Goal: Information Seeking & Learning: Learn about a topic

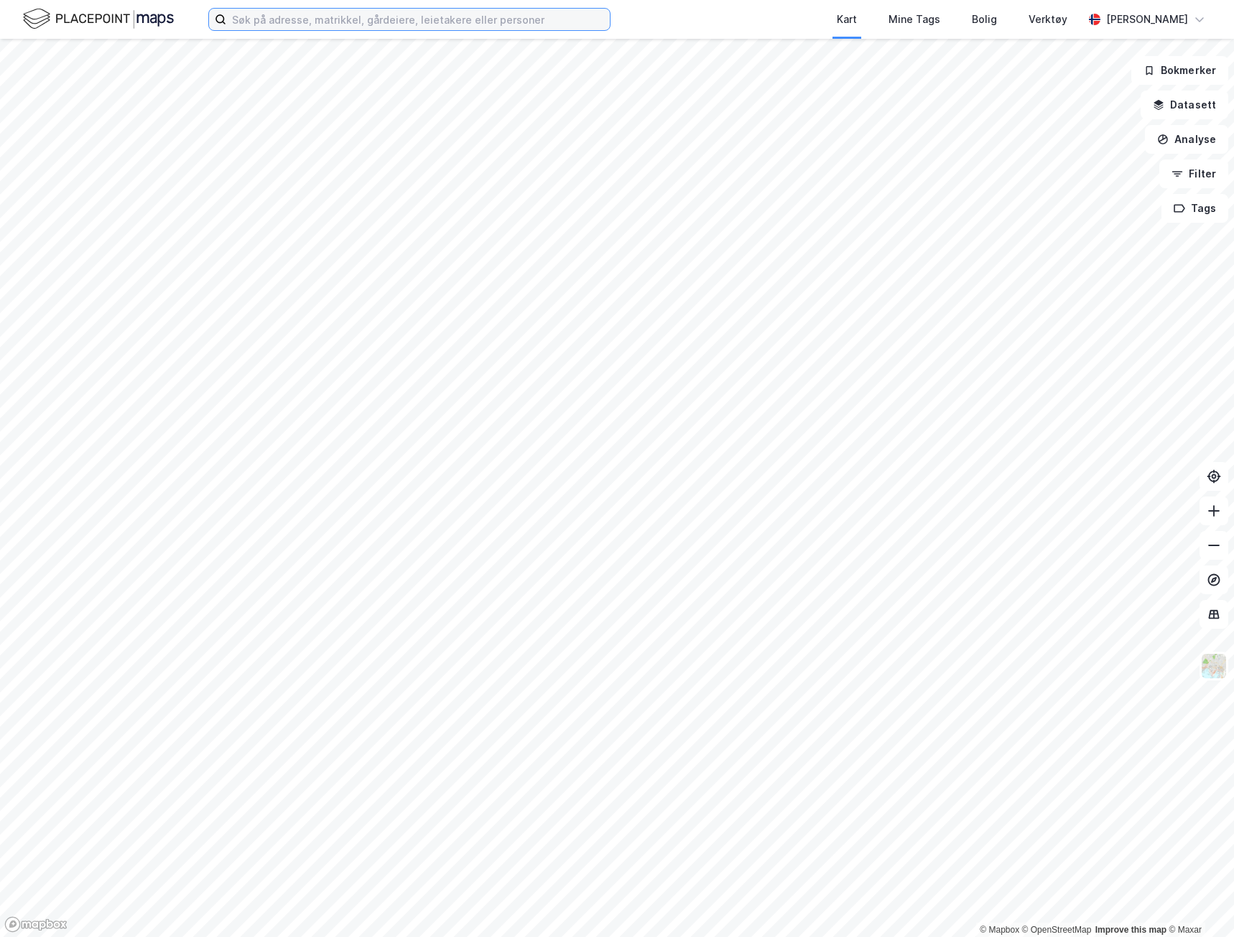
click at [304, 16] on input at bounding box center [418, 20] width 384 height 22
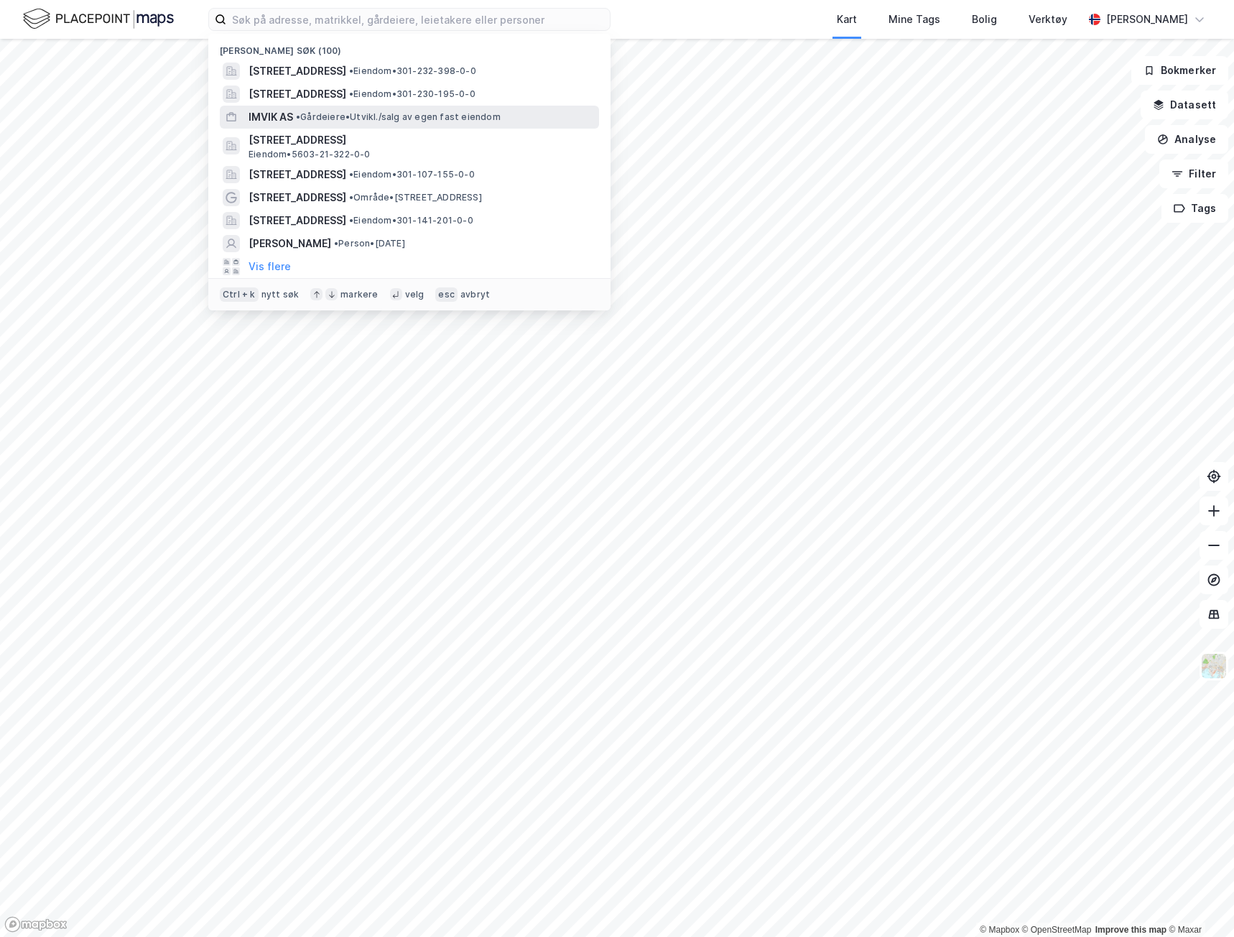
click at [313, 115] on span "• Gårdeiere • [GEOGRAPHIC_DATA]/salg av egen fast eiendom" at bounding box center [398, 116] width 205 height 11
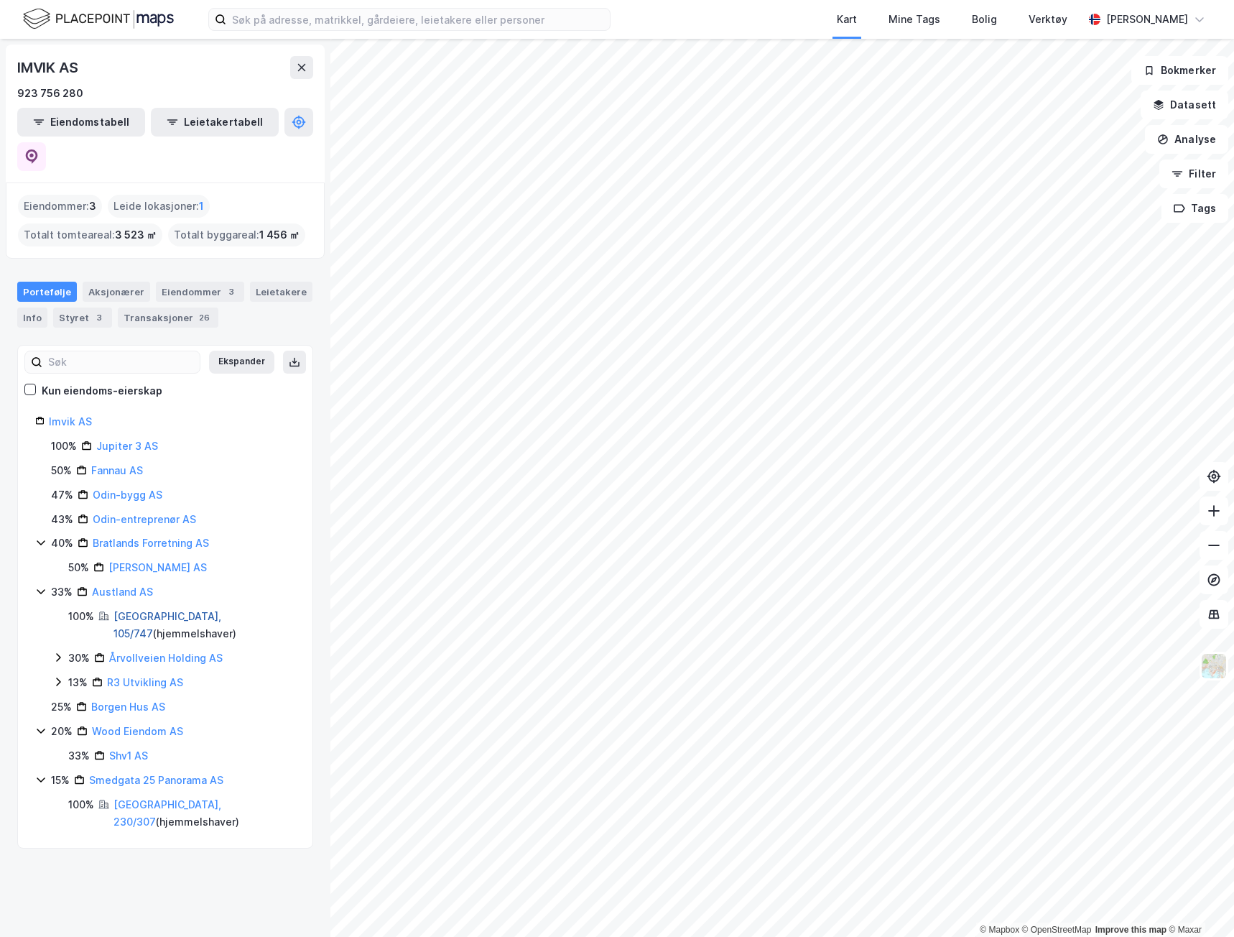
click at [150, 610] on link "[GEOGRAPHIC_DATA], 105/747" at bounding box center [168, 624] width 108 height 29
